Goal: Task Accomplishment & Management: Use online tool/utility

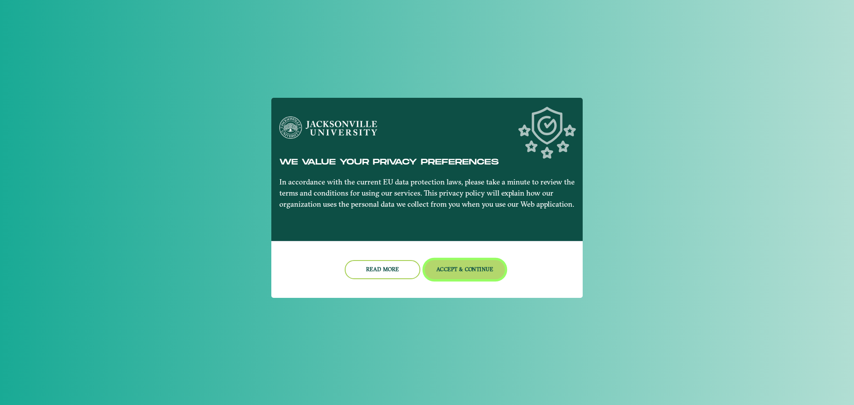
click at [483, 269] on button "Accept & Continue" at bounding box center [465, 269] width 81 height 19
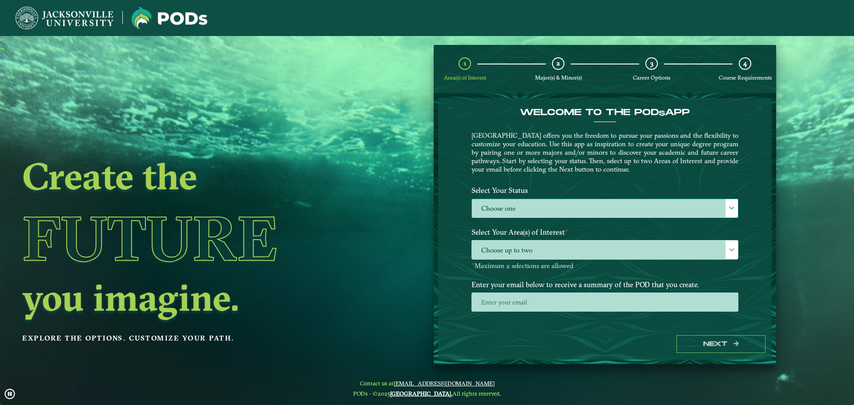
click at [495, 205] on label "Choose one" at bounding box center [605, 208] width 266 height 19
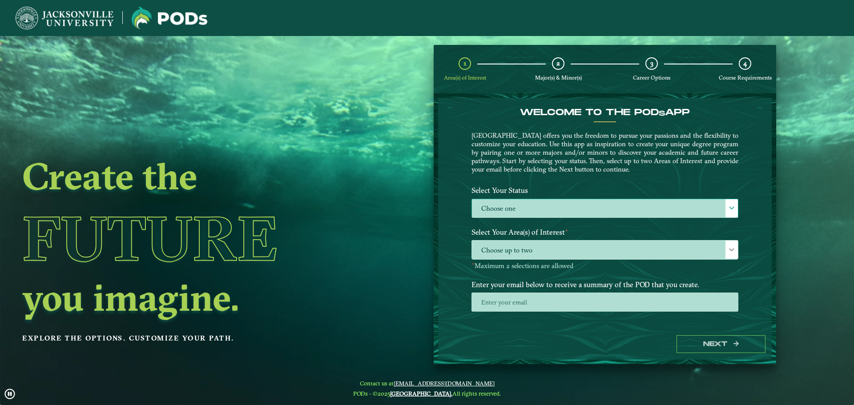
scroll to position [5, 41]
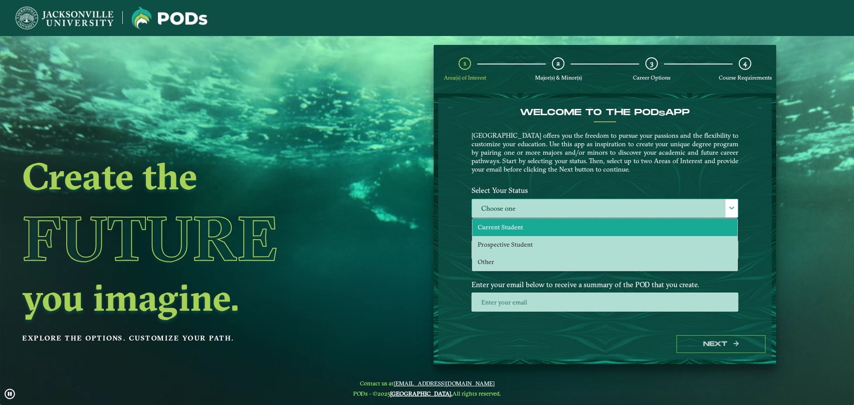
click at [505, 226] on span "Current Student" at bounding box center [500, 227] width 45 height 8
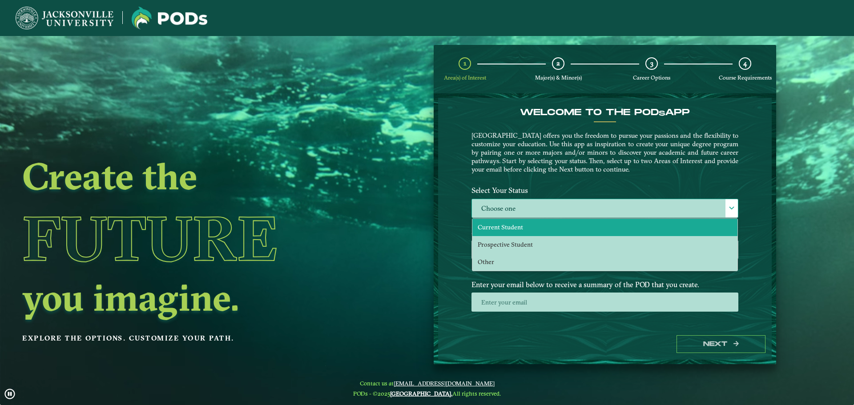
select select "[object Object]"
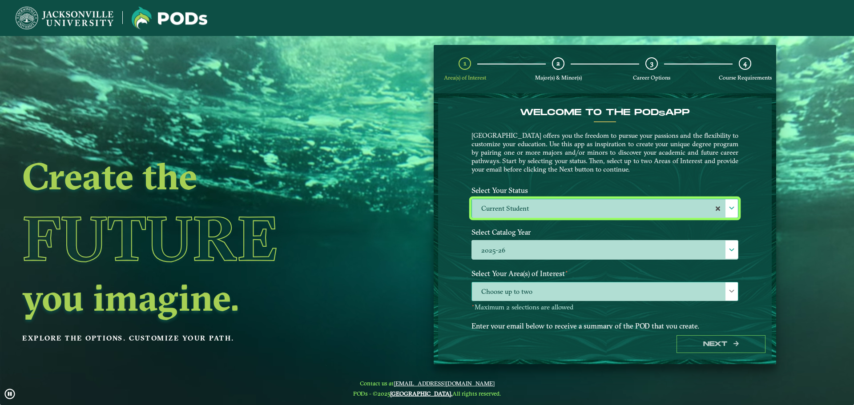
click at [618, 291] on span "Choose up to two" at bounding box center [605, 292] width 266 height 19
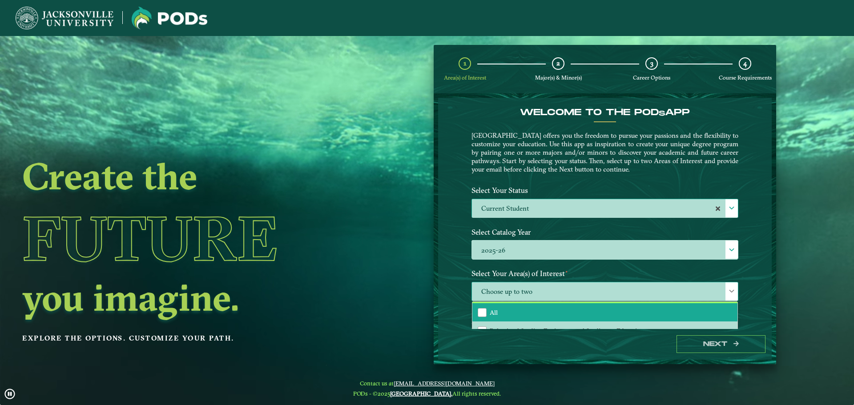
drag, startPoint x: 519, startPoint y: 306, endPoint x: 631, endPoint y: 311, distance: 112.2
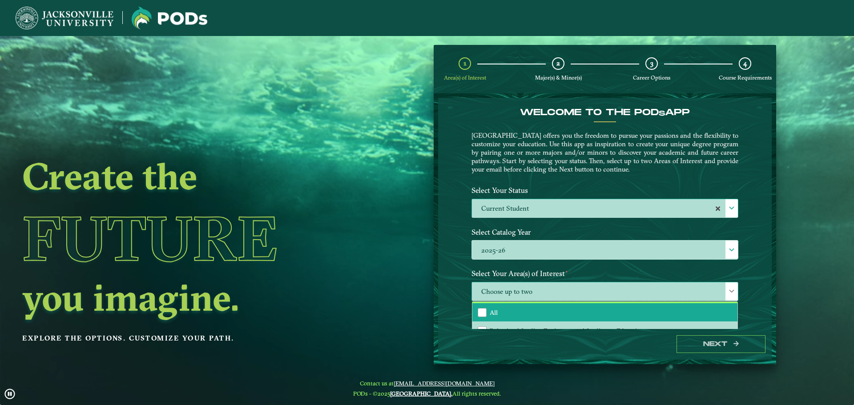
click at [523, 307] on li "All" at bounding box center [605, 312] width 265 height 19
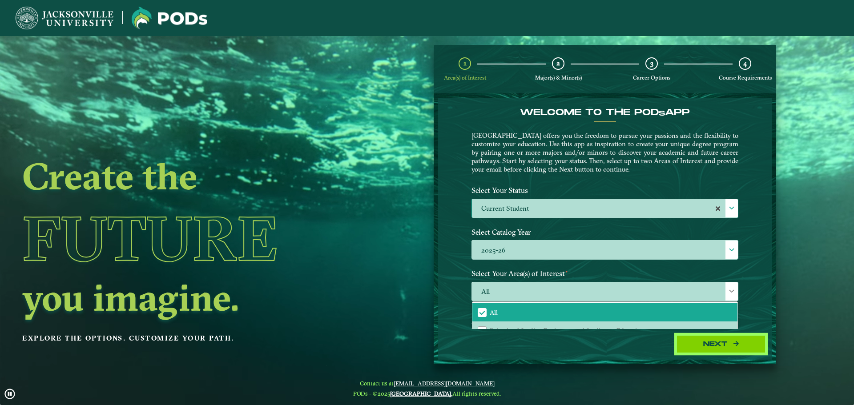
click at [733, 338] on button "Next" at bounding box center [721, 345] width 89 height 18
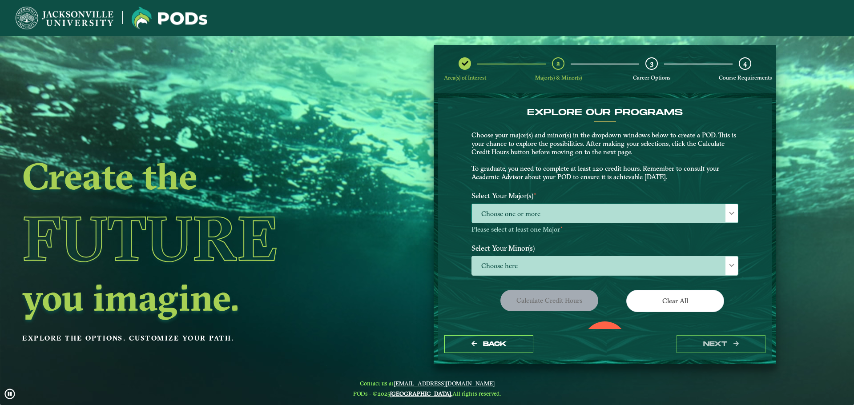
click at [579, 216] on span "Choose one or more" at bounding box center [605, 213] width 266 height 19
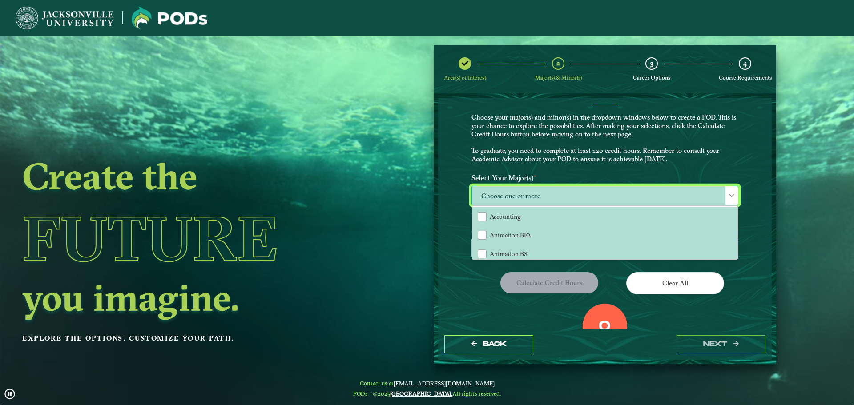
scroll to position [36, 0]
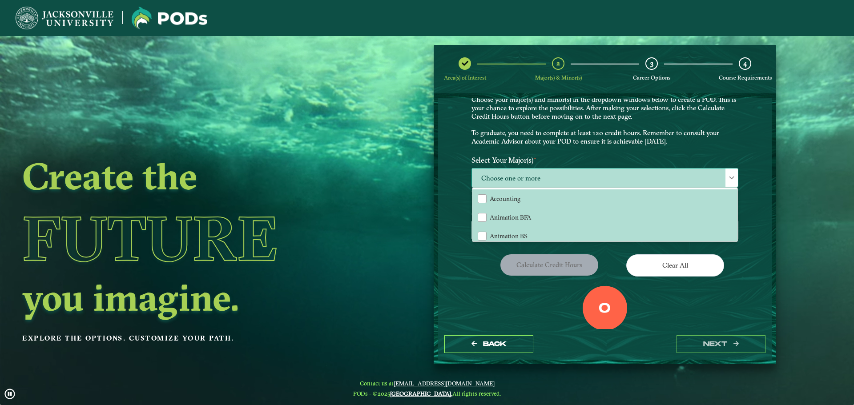
drag, startPoint x: 736, startPoint y: 192, endPoint x: 736, endPoint y: 202, distance: 9.4
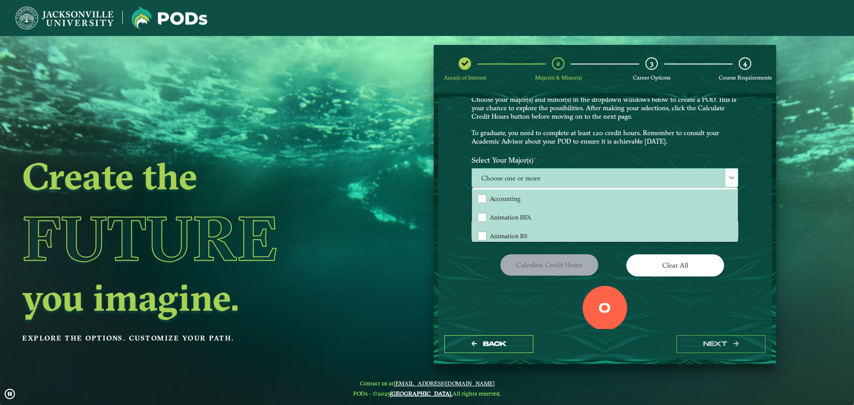
click at [736, 202] on div "Accounting Animation BFA Animation BS Art BA Art BFA Aviation Management Aviati…" at bounding box center [605, 214] width 265 height 53
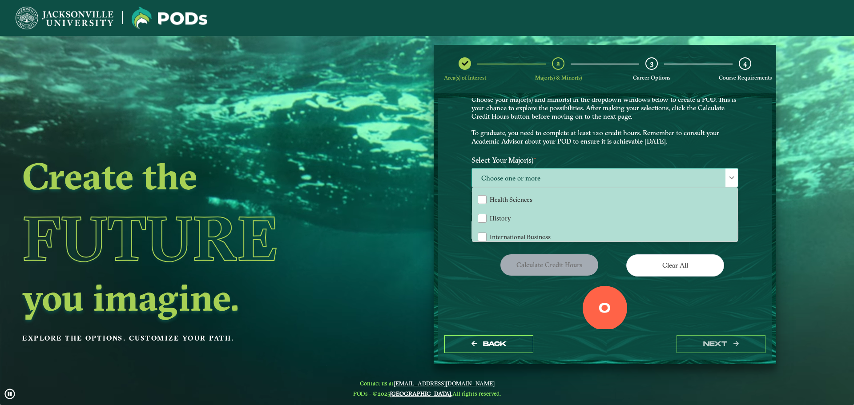
scroll to position [515, 0]
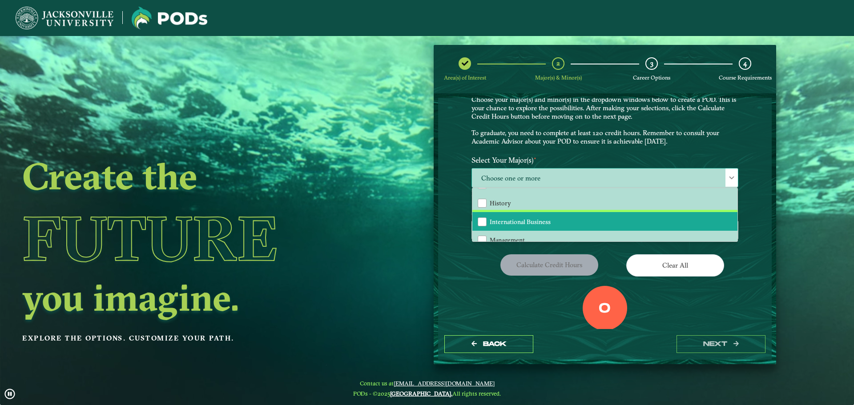
click at [551, 224] on li "International Business" at bounding box center [605, 221] width 265 height 19
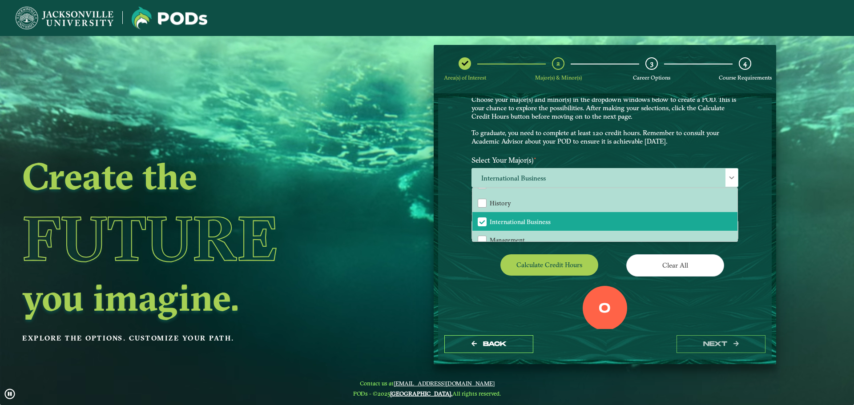
click at [760, 221] on div "EXPLORE OUR PROGRAMS Choose your major(s) and minor(s) in the dropdown windows …" at bounding box center [605, 213] width 334 height 231
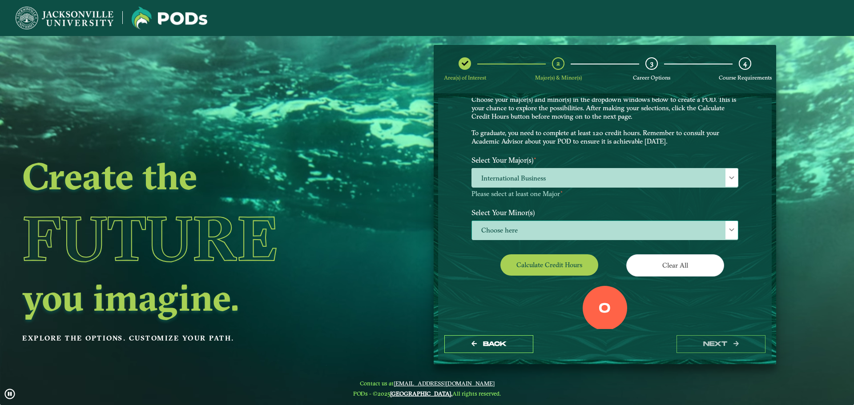
click at [695, 234] on span "Choose here" at bounding box center [605, 230] width 266 height 19
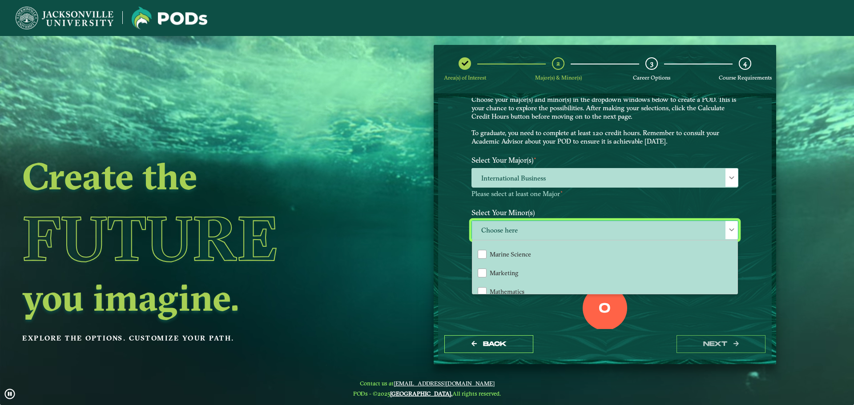
scroll to position [628, 0]
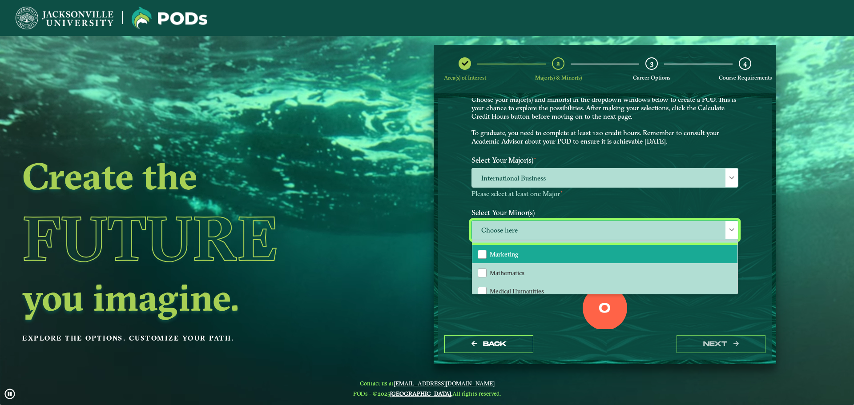
click at [575, 256] on li "Marketing" at bounding box center [605, 254] width 265 height 19
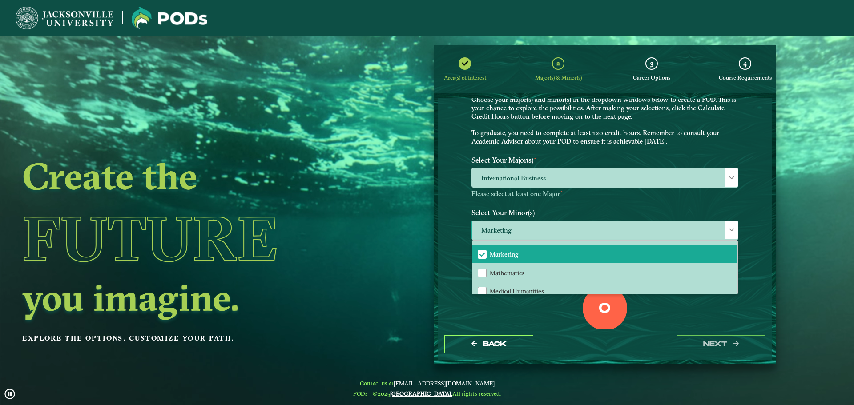
click at [737, 278] on div "Accounting Animation Applied Economics Applied Mathematics Art Aviation Managem…" at bounding box center [605, 267] width 266 height 54
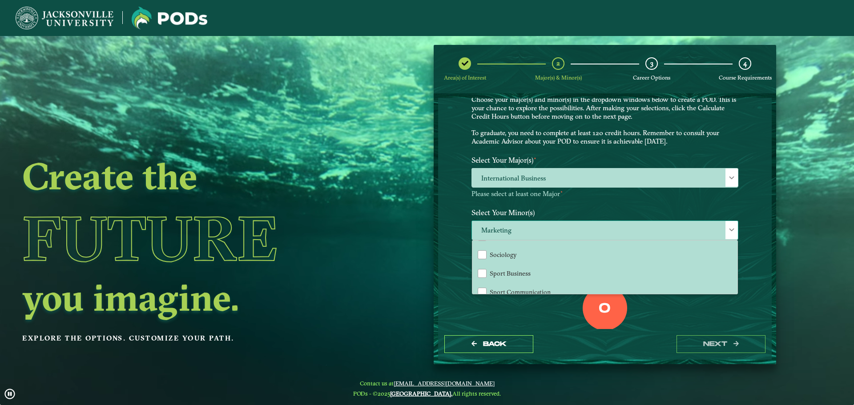
scroll to position [894, 0]
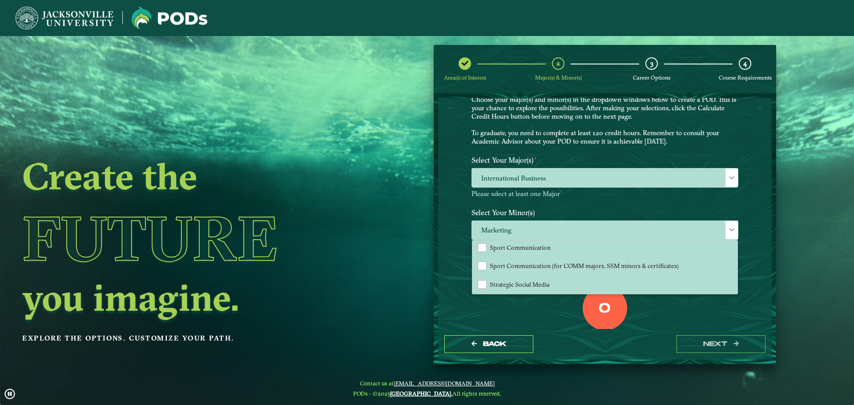
click at [762, 266] on div "EXPLORE OUR PROGRAMS Choose your major(s) and minor(s) in the dropdown windows …" at bounding box center [605, 213] width 334 height 231
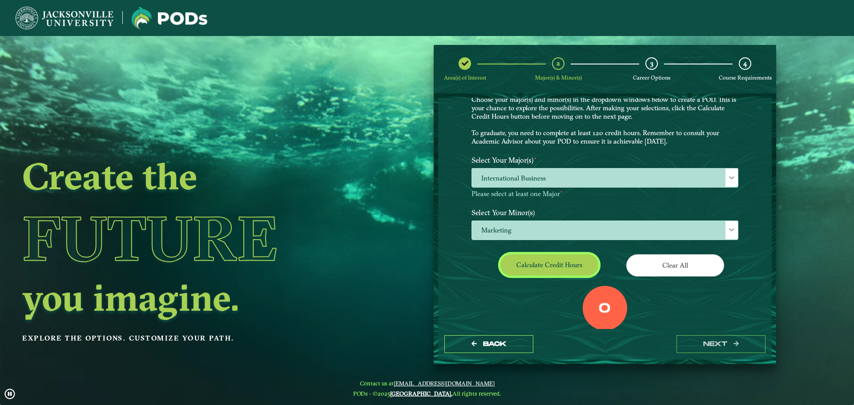
click at [568, 257] on button "Calculate credit hours" at bounding box center [550, 265] width 98 height 21
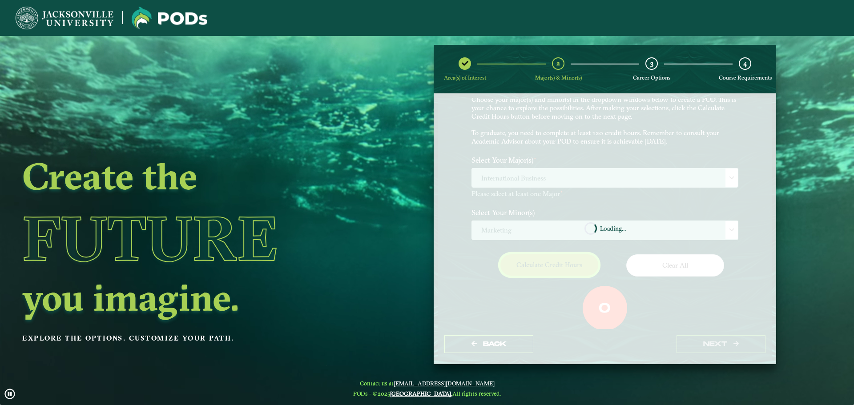
scroll to position [51, 0]
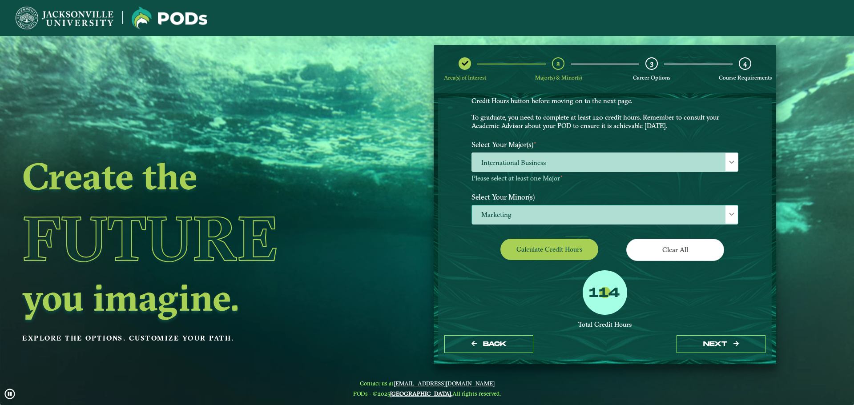
click at [574, 211] on span "Marketing" at bounding box center [605, 215] width 266 height 19
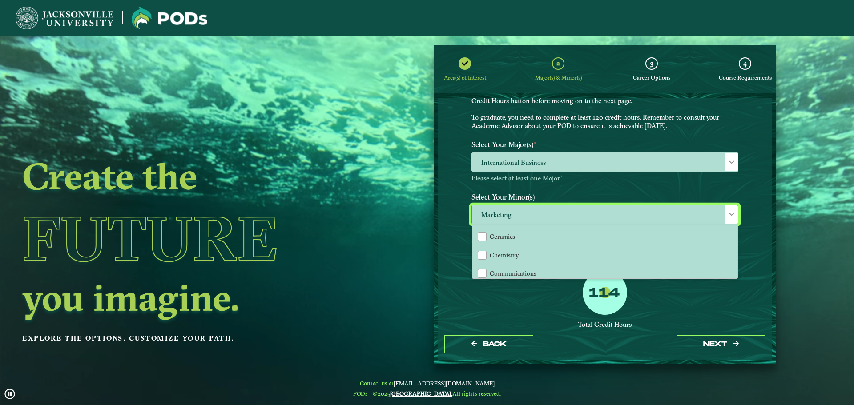
scroll to position [203, 0]
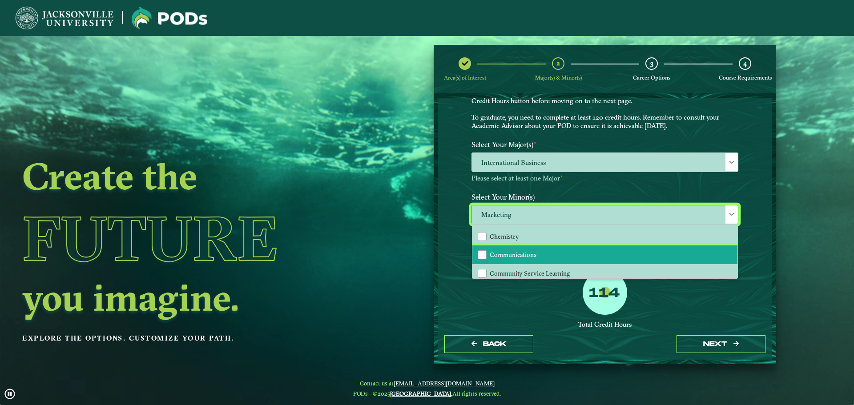
click at [576, 259] on li "Communications" at bounding box center [605, 255] width 265 height 19
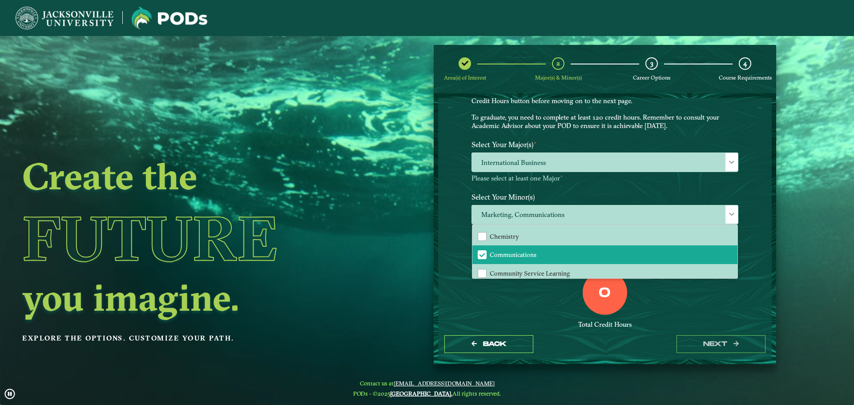
click at [690, 306] on div "0 Total Credit Hours" at bounding box center [605, 309] width 280 height 76
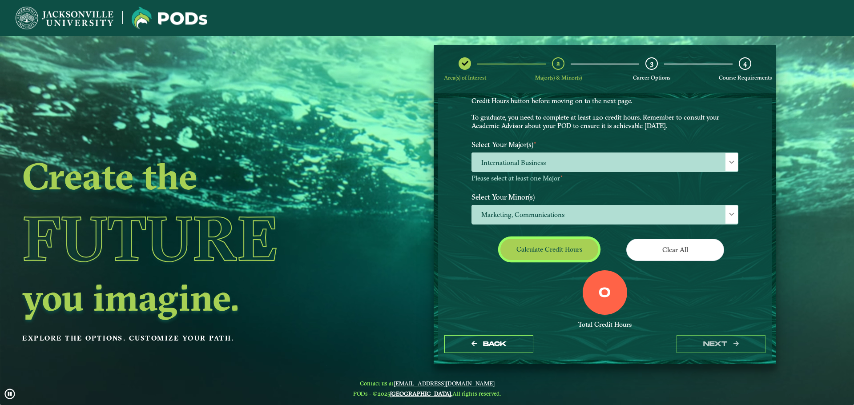
click at [579, 255] on button "Calculate credit hours" at bounding box center [550, 249] width 98 height 21
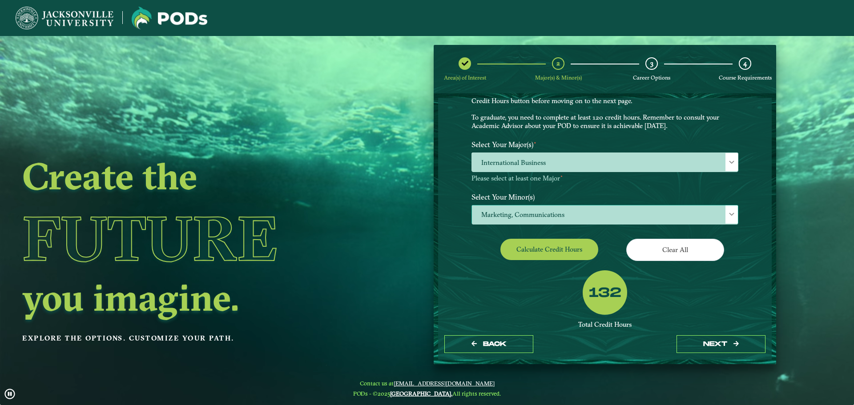
click at [724, 218] on span "Marketing, Communications" at bounding box center [605, 215] width 266 height 19
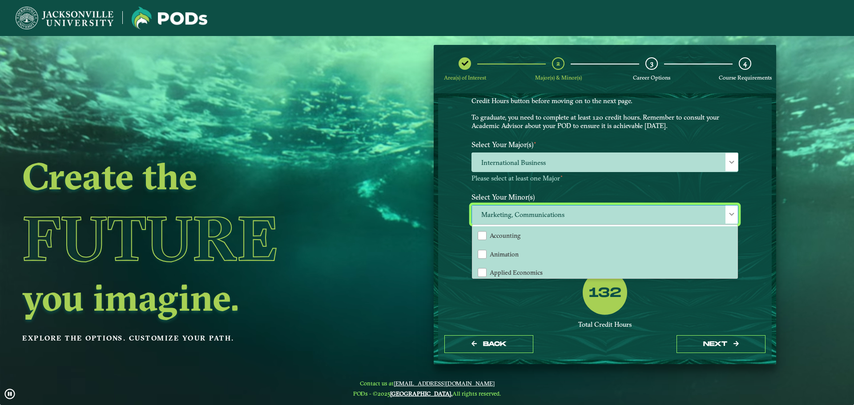
click at [741, 213] on div "Marketing, Communications Accounting Animation Applied Economics Applied Mathem…" at bounding box center [605, 216] width 280 height 22
